Goal: Task Accomplishment & Management: Manage account settings

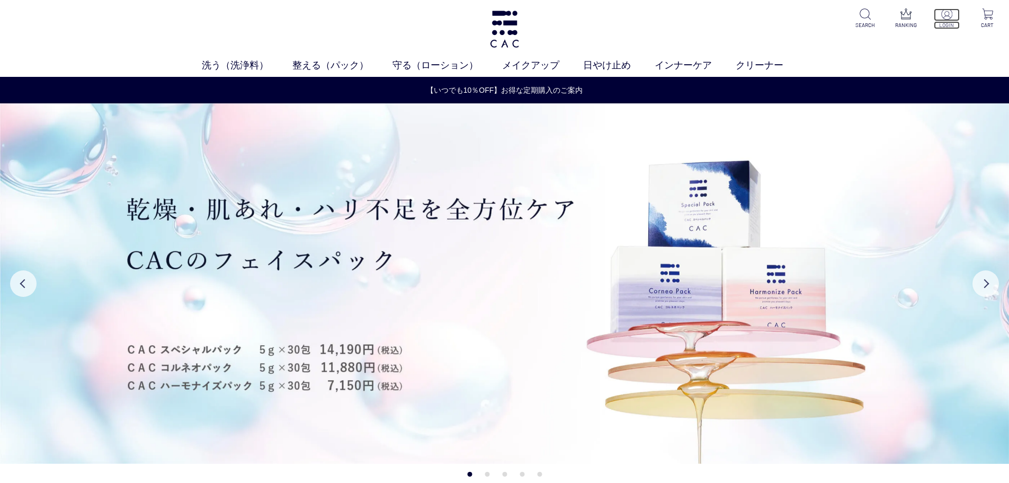
click at [943, 15] on img at bounding box center [946, 13] width 11 height 11
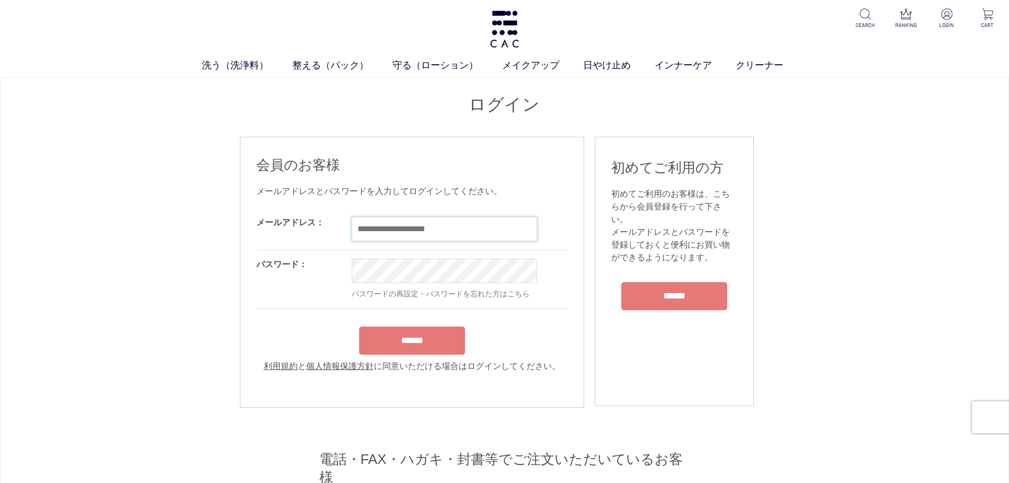
click at [387, 220] on input "email" at bounding box center [444, 229] width 185 height 24
click at [389, 222] on input "email" at bounding box center [444, 229] width 185 height 24
click at [456, 245] on div "OK" at bounding box center [489, 228] width 275 height 41
click at [454, 225] on input "email" at bounding box center [444, 229] width 185 height 24
paste input "**********"
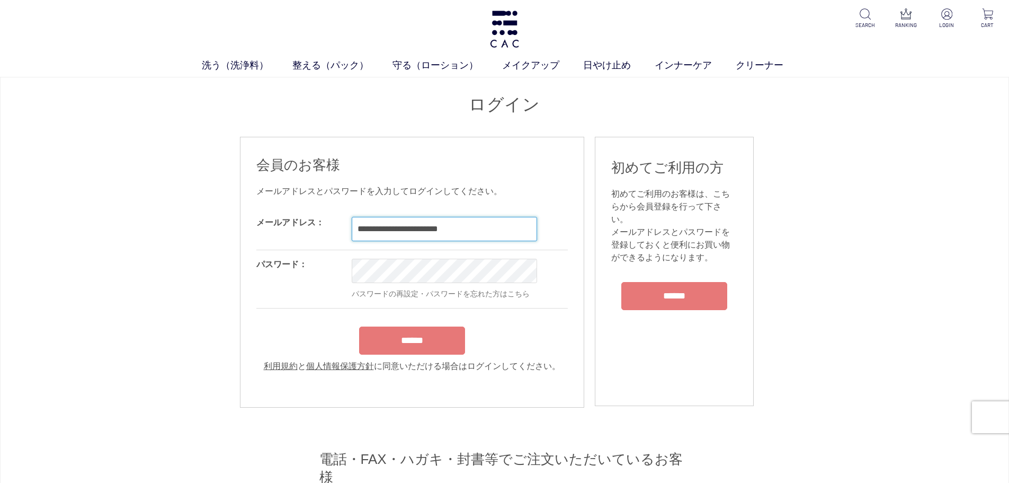
type input "**********"
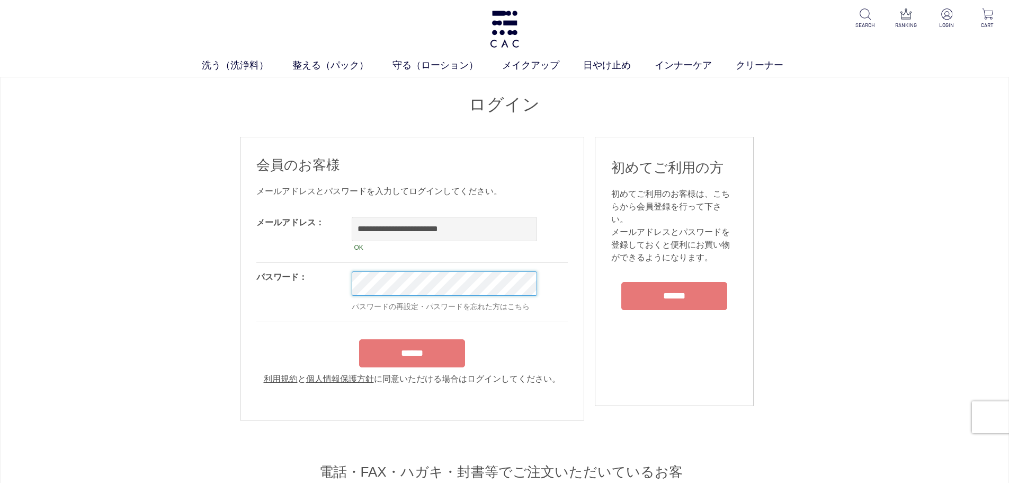
click at [359, 339] on input "******" at bounding box center [412, 353] width 106 height 28
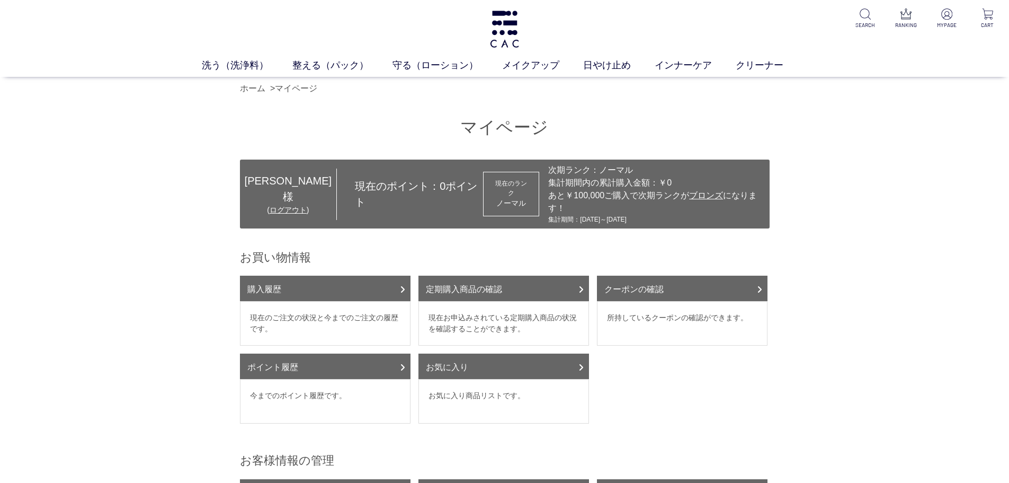
click at [322, 311] on dd "現在のご注文の状況と今までのご注文の履歴です。" at bounding box center [325, 323] width 171 height 44
click at [324, 286] on link "購入履歴" at bounding box center [325, 287] width 171 height 25
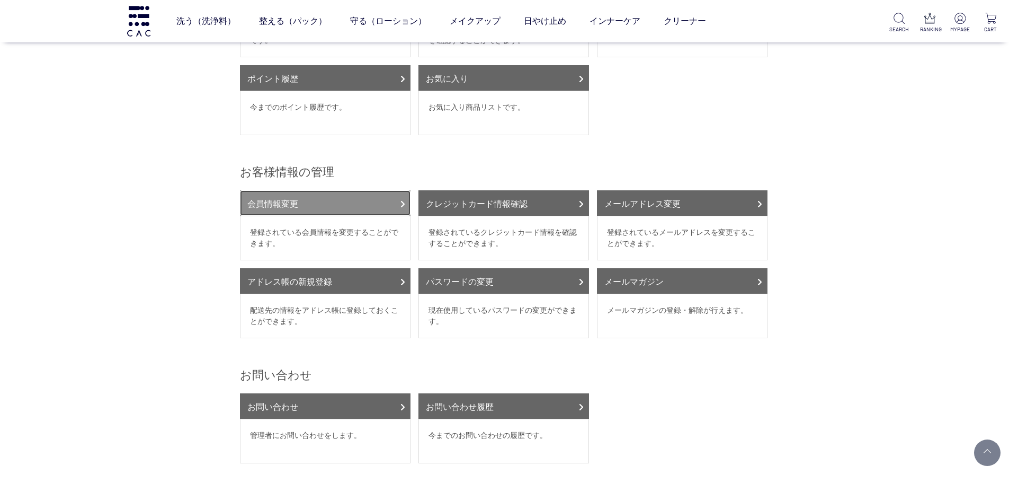
click at [329, 210] on link "会員情報変更" at bounding box center [325, 202] width 171 height 25
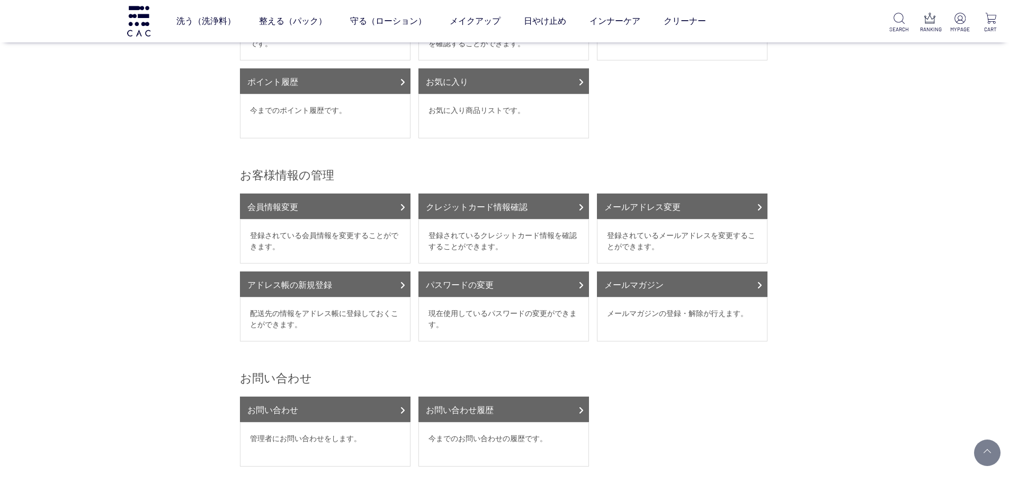
scroll to position [0, 0]
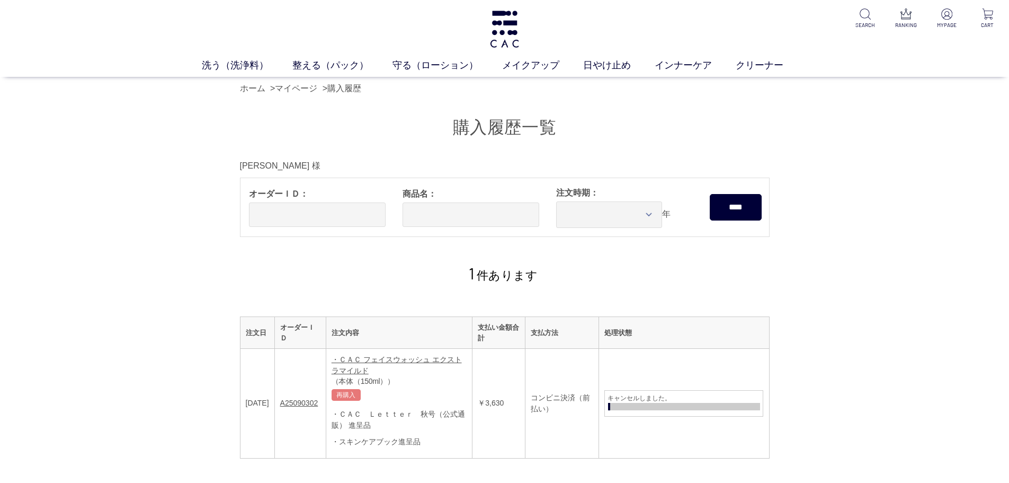
click at [157, 341] on div "購入履歴一覧 小野瀬 テスト 様 オーダーＩＤ： 商品名： 注文時期： **** **** **** **** **** **** **** **** ***…" at bounding box center [504, 334] width 1009 height 468
drag, startPoint x: 157, startPoint y: 340, endPoint x: 161, endPoint y: 335, distance: 6.5
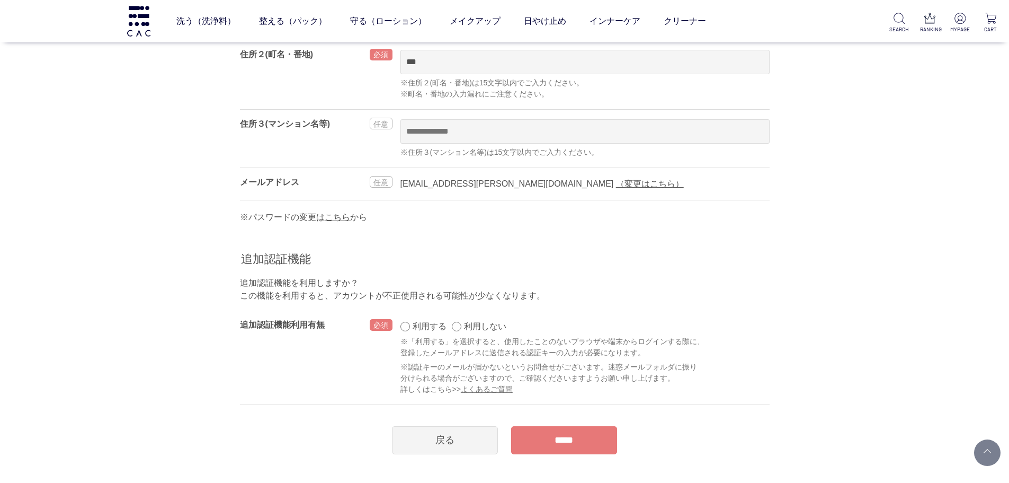
scroll to position [477, 0]
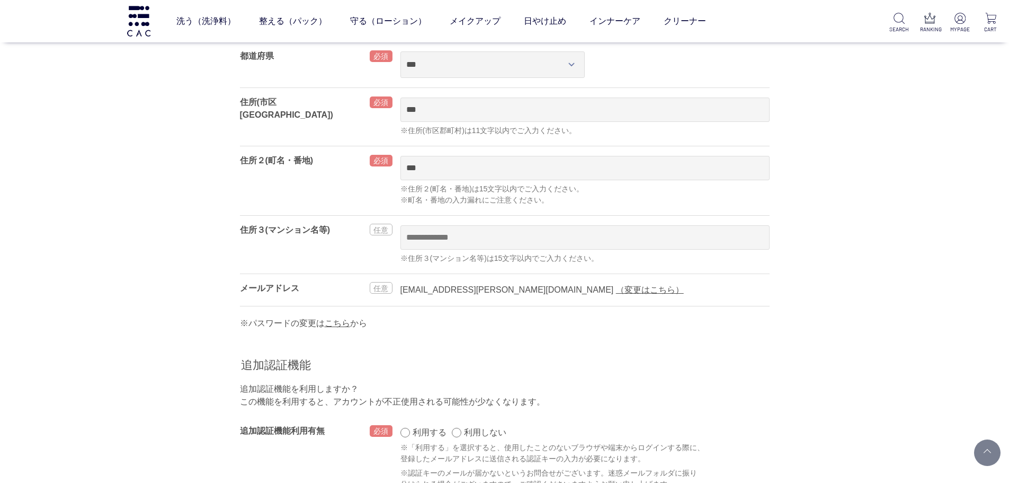
click at [557, 280] on div "aya.onose@cac-cosme.co.jp （変更はこちら）" at bounding box center [584, 290] width 369 height 32
click at [616, 289] on link "（変更はこちら）" at bounding box center [650, 289] width 68 height 9
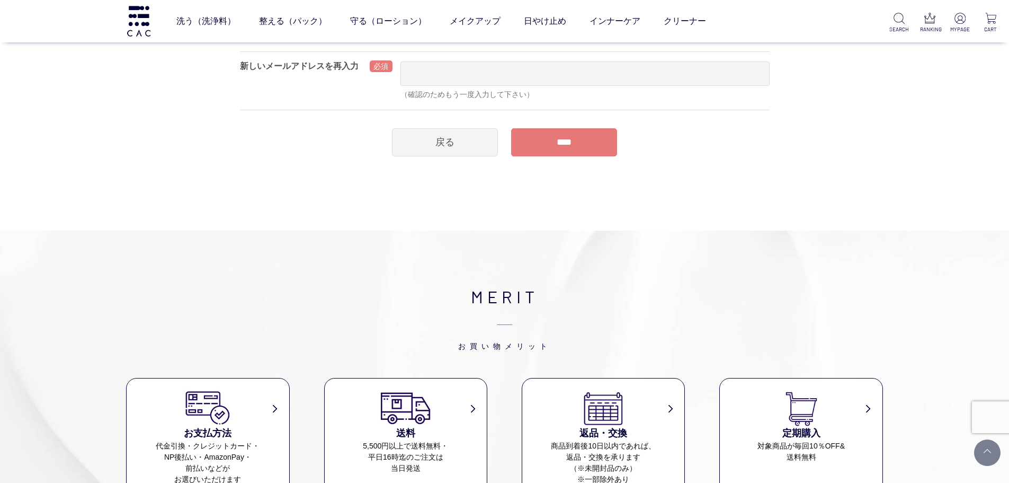
scroll to position [53, 0]
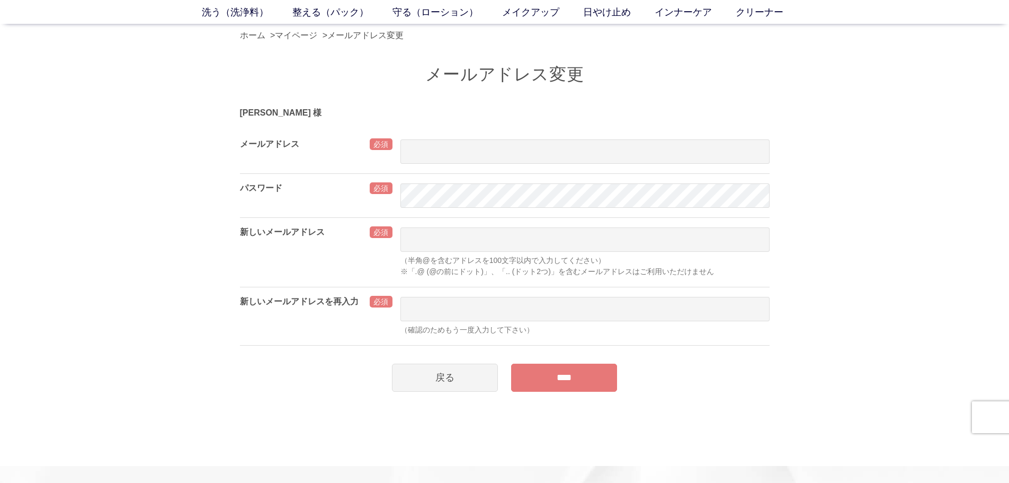
drag, startPoint x: 0, startPoint y: 0, endPoint x: 248, endPoint y: 259, distance: 358.9
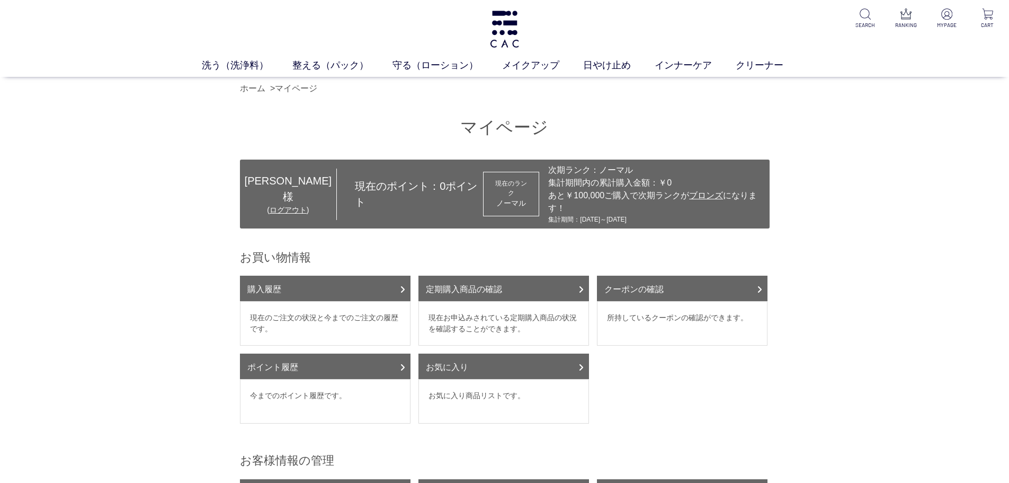
click at [154, 350] on div "マイページ 小野瀬 テスト 様 ( ログアウト ) 現在のポイント： 0 ポイント 現在のランク ノーマル 次期ランク：ノーマル 集計期間内の累計購入金額：￥…" at bounding box center [504, 441] width 1009 height 683
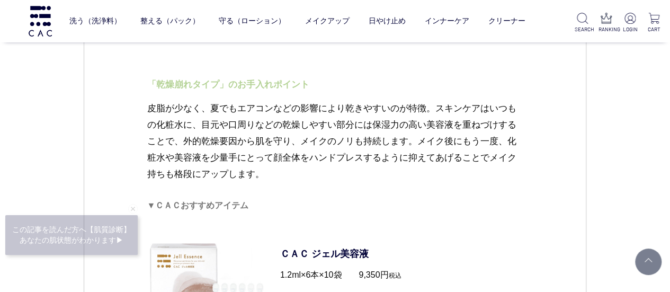
click at [226, 115] on p "皮脂が少なく、夏でもエアコンなどの影響により乾きやすいのが特徴。スキンケアはいつもの化粧水に、目元や口周りなどの乾燥しやすい部分には保湿力の高い美容液を重ねづ…" at bounding box center [335, 149] width 376 height 99
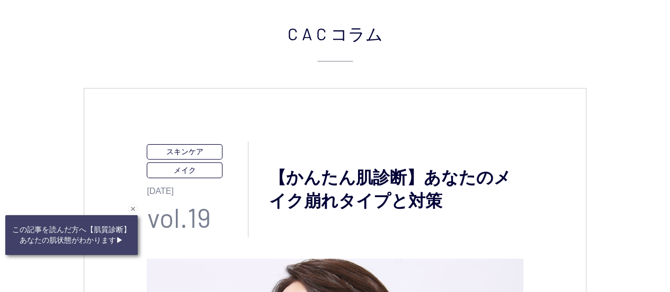
scroll to position [159, 0]
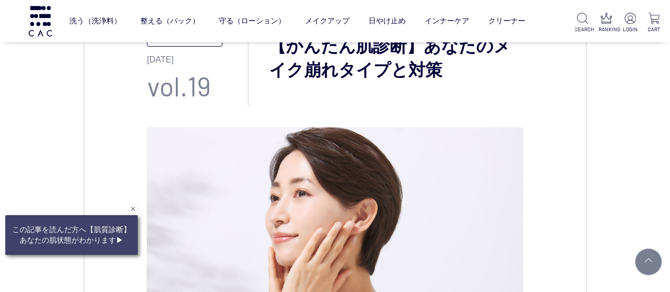
click at [287, 58] on h3 "【かんたん肌診断】あなたのメイク崩れタイプと対策" at bounding box center [385, 58] width 274 height 48
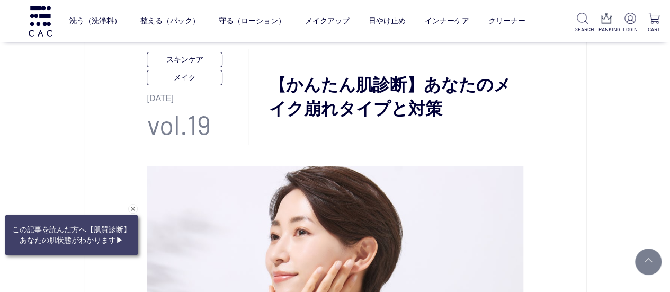
scroll to position [106, 0]
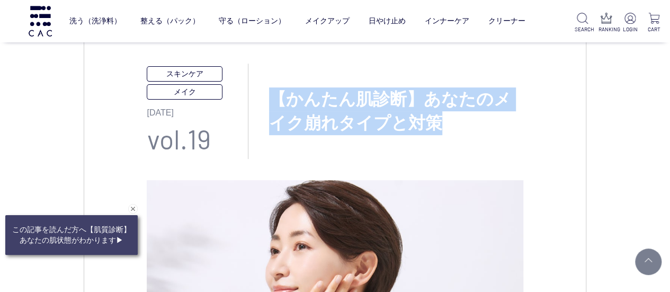
drag, startPoint x: 286, startPoint y: 101, endPoint x: 442, endPoint y: 114, distance: 156.8
click at [442, 114] on h3 "【かんたん肌診断】あなたのメイク崩れタイプと対策" at bounding box center [385, 111] width 274 height 48
copy h3 "【かんたん肌診断】あなたのメイク崩れタイプと対策"
click at [487, 123] on h3 "【かんたん肌診断】あなたのメイク崩れタイプと対策" at bounding box center [385, 111] width 274 height 48
